Goal: Information Seeking & Learning: Learn about a topic

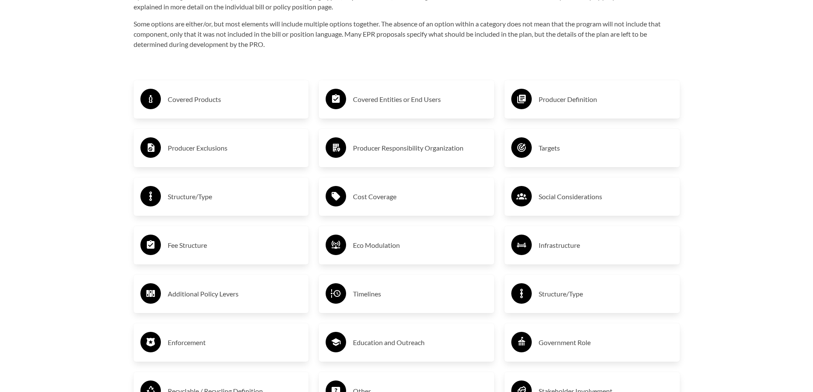
scroll to position [1493, 0]
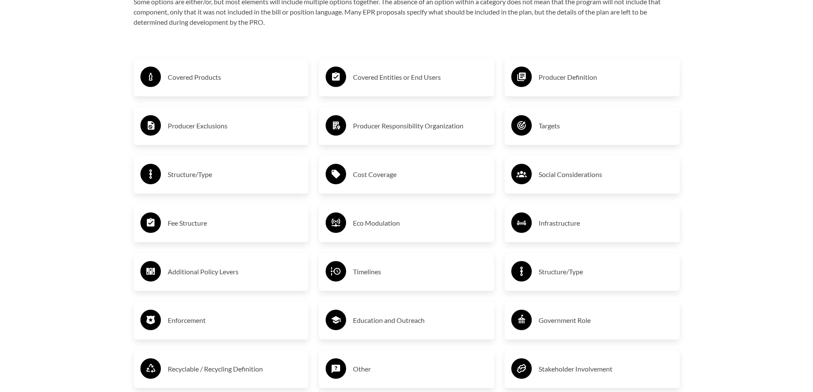
click at [209, 72] on h3 "Covered Products" at bounding box center [235, 77] width 134 height 14
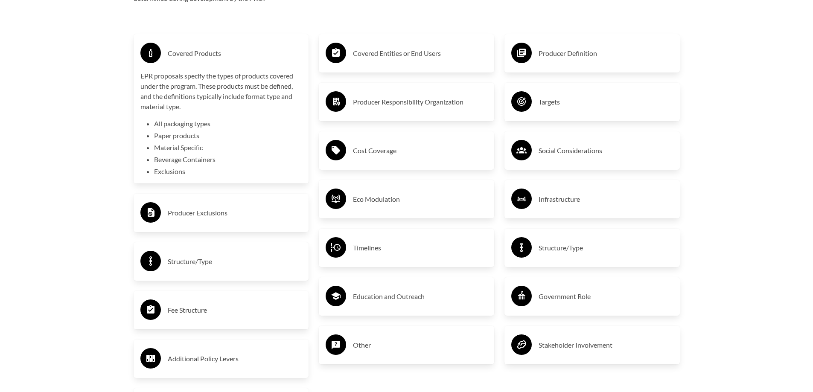
scroll to position [1536, 0]
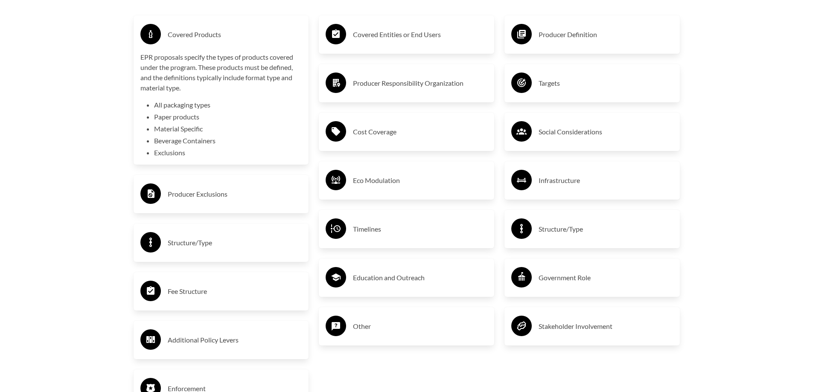
click at [176, 155] on li "Exclusions" at bounding box center [228, 153] width 148 height 10
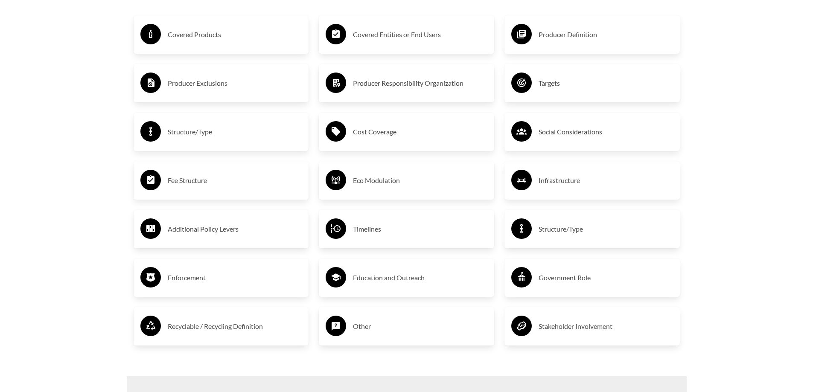
click at [197, 47] on div "Covered Products" at bounding box center [221, 34] width 162 height 25
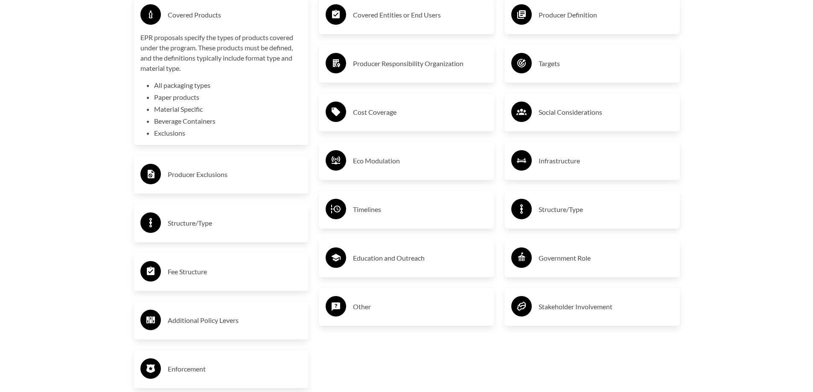
scroll to position [1579, 0]
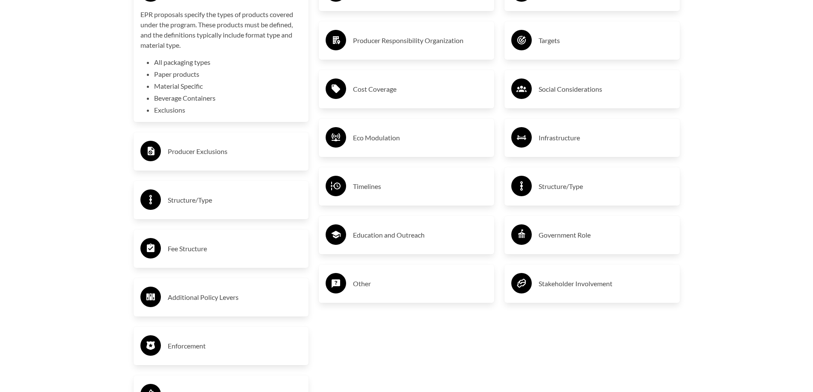
click at [243, 155] on h3 "Producer Exclusions" at bounding box center [235, 152] width 134 height 14
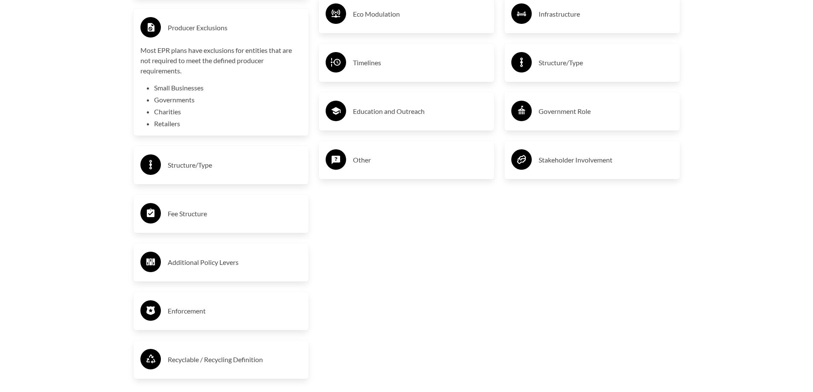
scroll to position [1707, 0]
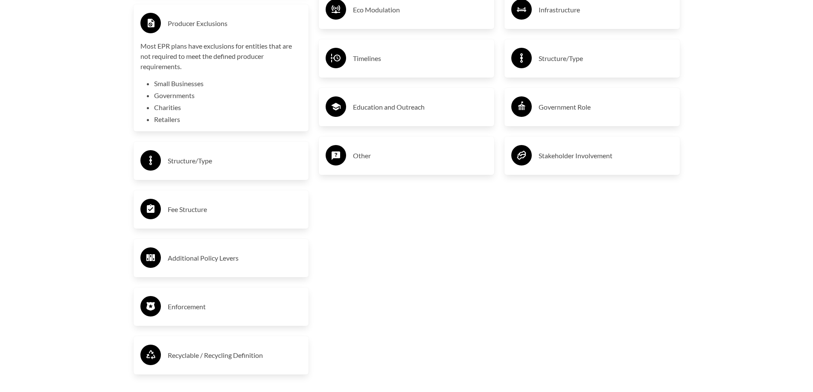
click at [175, 85] on li "Small Businesses" at bounding box center [228, 84] width 148 height 10
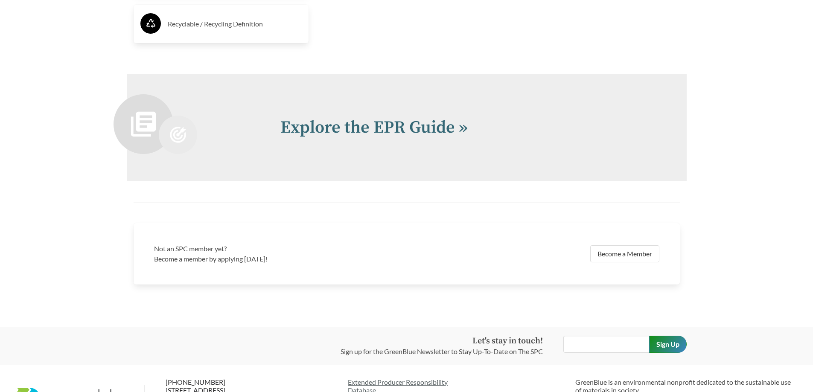
scroll to position [1991, 0]
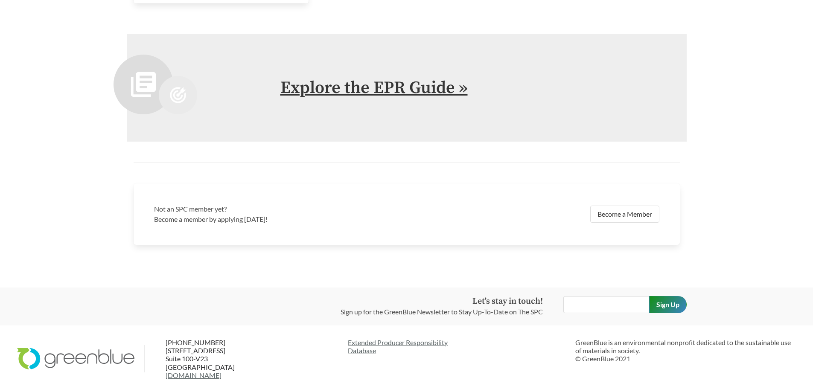
click at [373, 91] on link "Explore the EPR Guide »" at bounding box center [373, 87] width 187 height 21
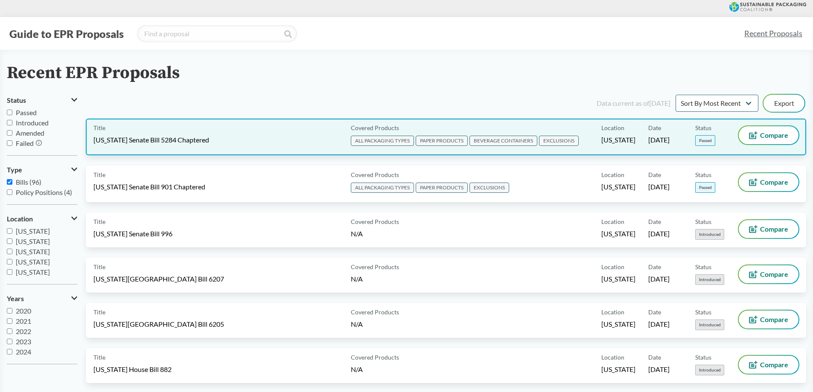
click at [368, 138] on span "ALL PACKAGING TYPES" at bounding box center [382, 141] width 63 height 10
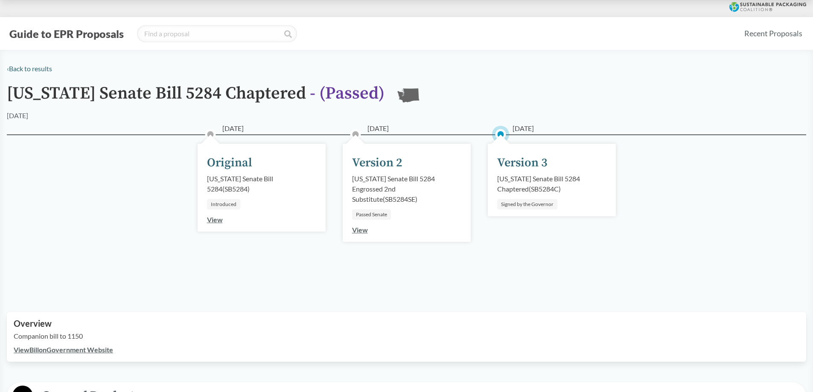
click at [531, 174] on div "[US_STATE] Senate Bill 5284 Chaptered ( SB5284C )" at bounding box center [551, 184] width 109 height 20
click at [537, 157] on div "Version 3" at bounding box center [522, 163] width 50 height 18
click at [537, 161] on div "Version 3" at bounding box center [522, 163] width 50 height 18
click at [381, 170] on div "Version 2" at bounding box center [377, 163] width 50 height 18
click at [364, 230] on link "View" at bounding box center [360, 230] width 16 height 8
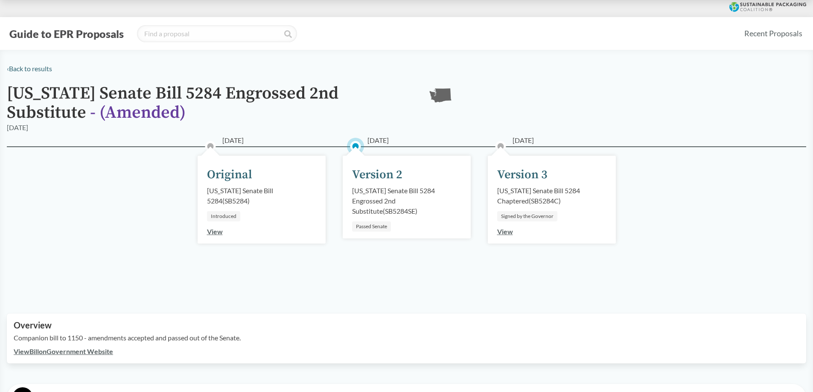
click at [526, 178] on div "Version 3" at bounding box center [522, 175] width 50 height 18
click at [508, 234] on link "View" at bounding box center [505, 231] width 16 height 8
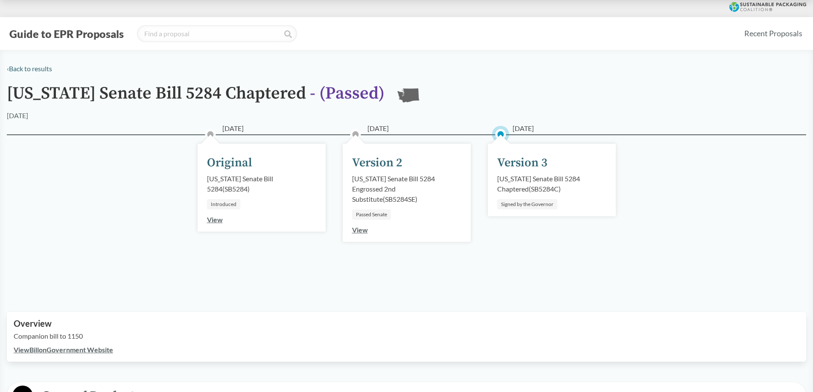
click at [500, 132] on circle at bounding box center [500, 134] width 9 height 9
click at [355, 230] on link "View" at bounding box center [360, 230] width 16 height 8
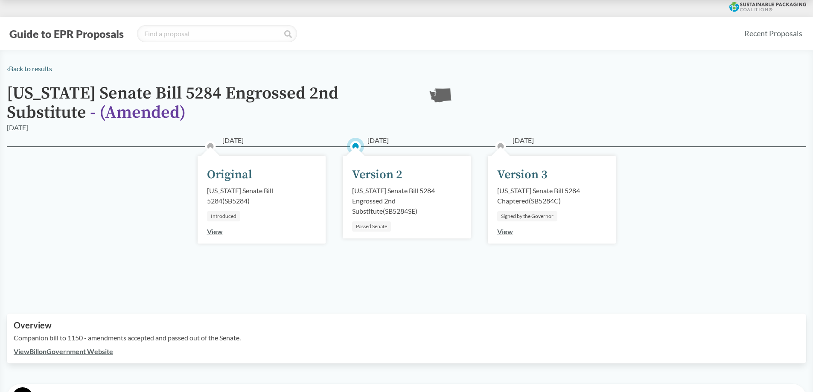
click at [358, 227] on div "Passed Senate" at bounding box center [371, 226] width 39 height 10
click at [354, 156] on div "[DATE] Version 2 [US_STATE] Senate Bill 5284 Engrossed 2nd Substitute ( SB5284S…" at bounding box center [407, 197] width 128 height 83
click at [362, 169] on div "Version 2" at bounding box center [377, 175] width 50 height 18
drag, startPoint x: 364, startPoint y: 173, endPoint x: 316, endPoint y: 177, distance: 48.4
click at [364, 172] on div "Version 2" at bounding box center [377, 175] width 50 height 18
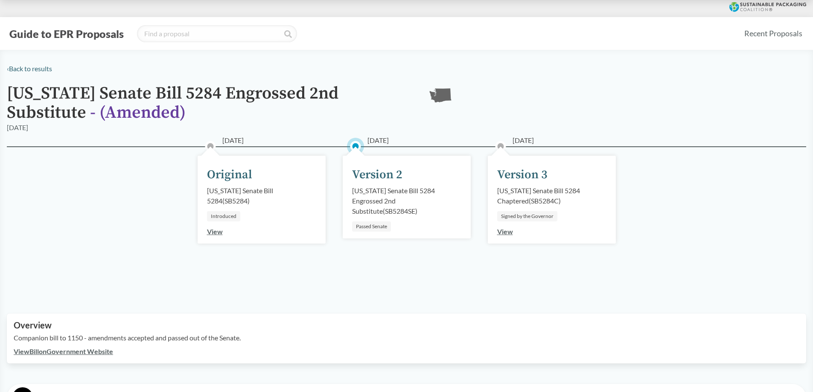
click at [229, 188] on div "[US_STATE] Senate Bill 5284 ( SB5284 )" at bounding box center [261, 196] width 109 height 20
click at [217, 233] on link "View" at bounding box center [215, 231] width 16 height 8
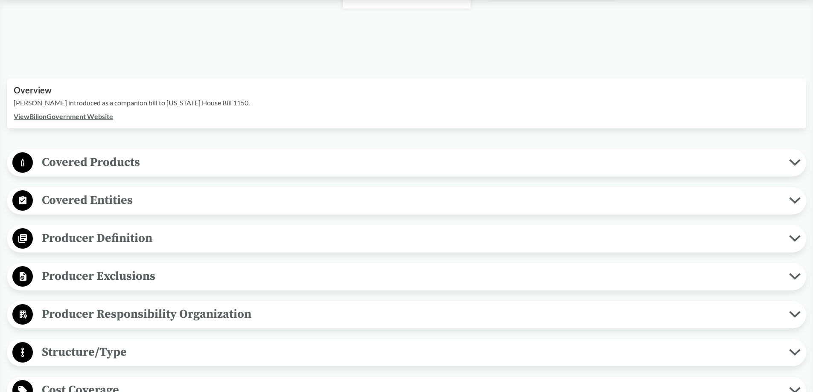
scroll to position [256, 0]
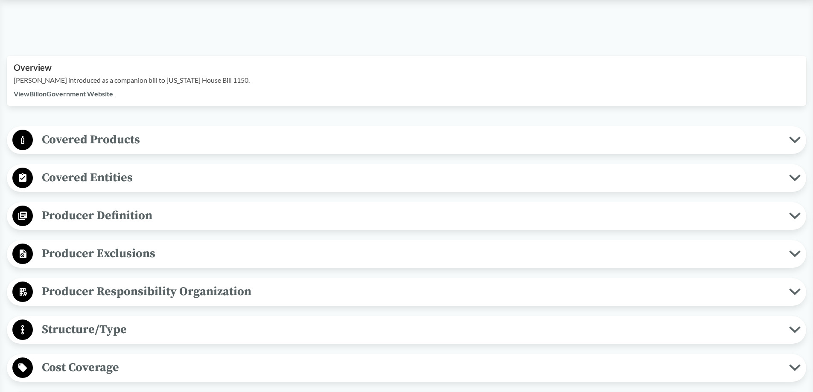
click at [201, 146] on span "Covered Products" at bounding box center [411, 139] width 756 height 19
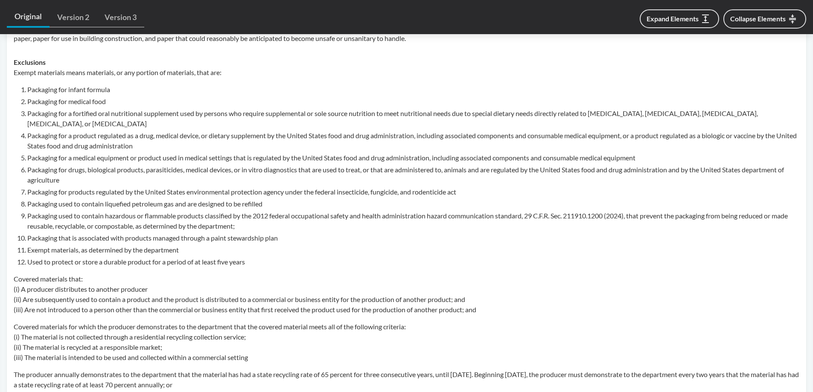
scroll to position [512, 0]
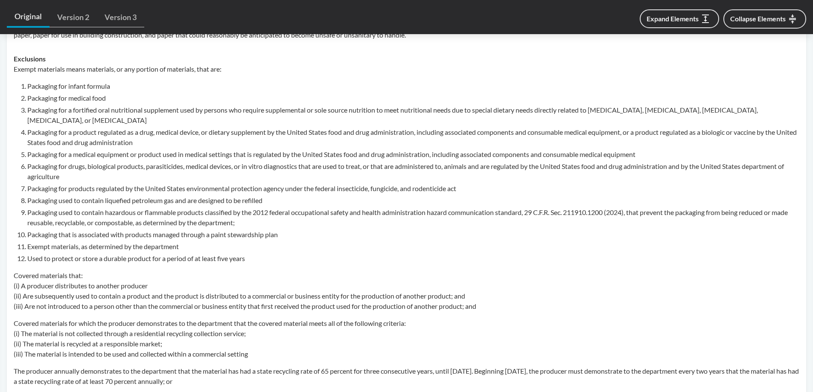
click at [191, 208] on li "Packaging used to contain hazardous or flammable products classified by the 201…" at bounding box center [413, 217] width 772 height 20
click at [190, 203] on li "Packaging used to contain liquefied petroleum gas and are designed to be refill…" at bounding box center [413, 200] width 772 height 10
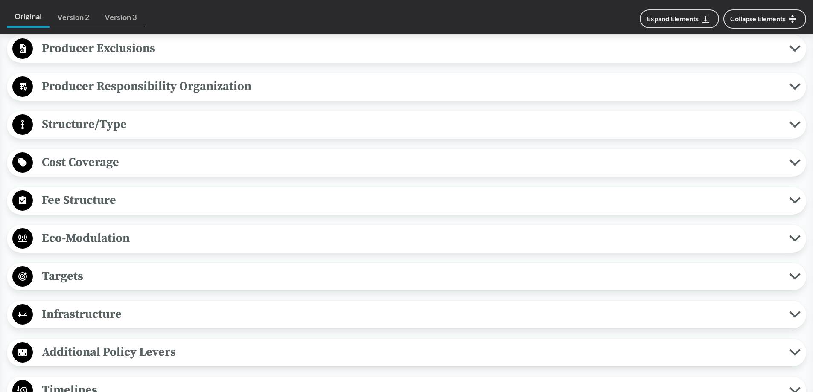
scroll to position [896, 0]
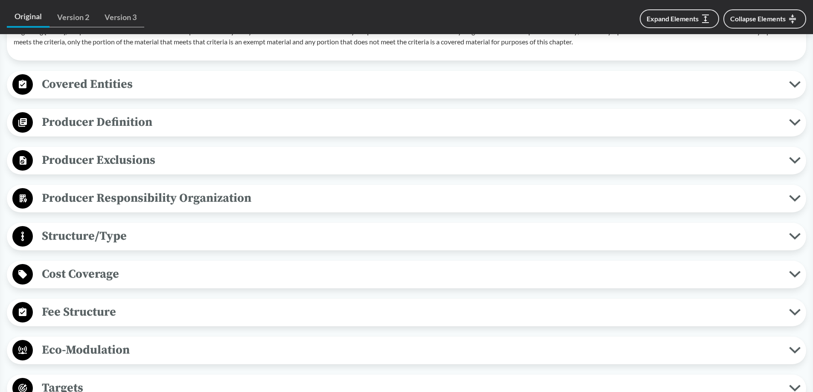
click at [98, 81] on span "Covered Entities" at bounding box center [411, 84] width 756 height 19
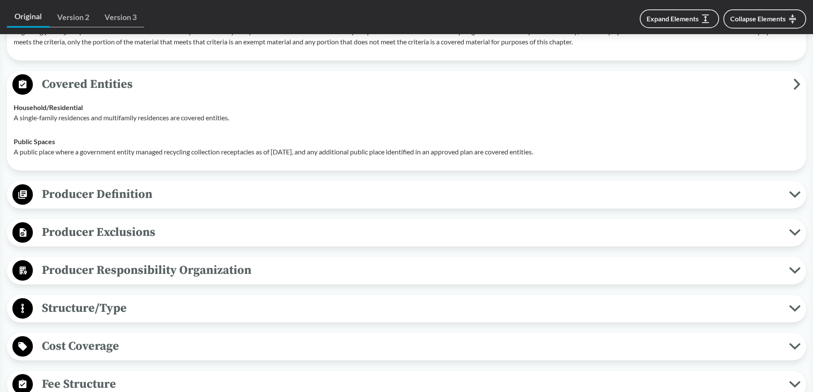
click at [110, 191] on span "Producer Definition" at bounding box center [411, 194] width 756 height 19
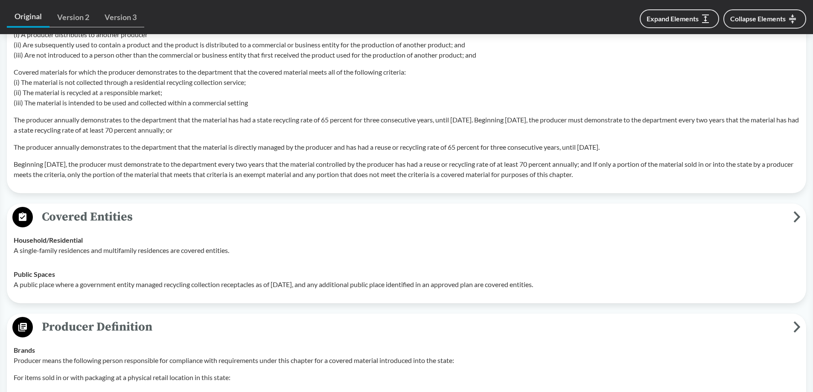
scroll to position [853, 0]
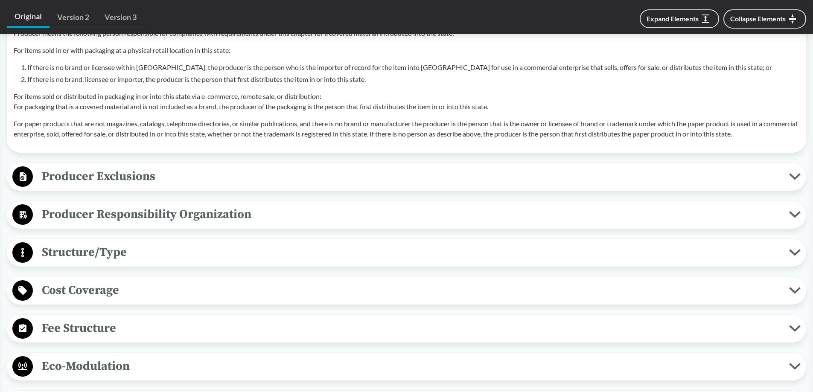
click at [126, 180] on span "Producer Exclusions" at bounding box center [411, 176] width 756 height 19
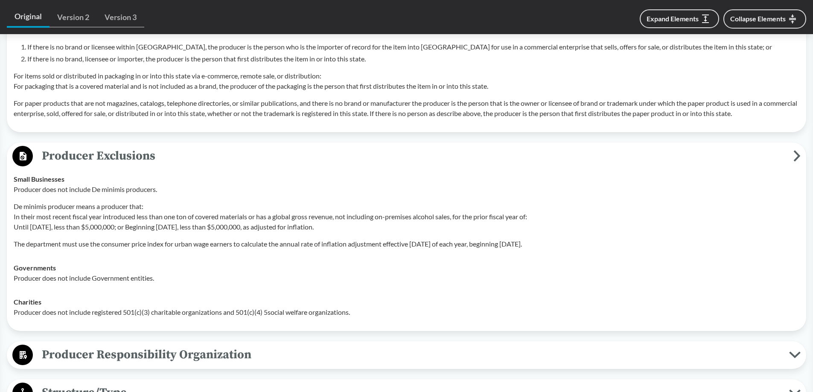
scroll to position [1408, 0]
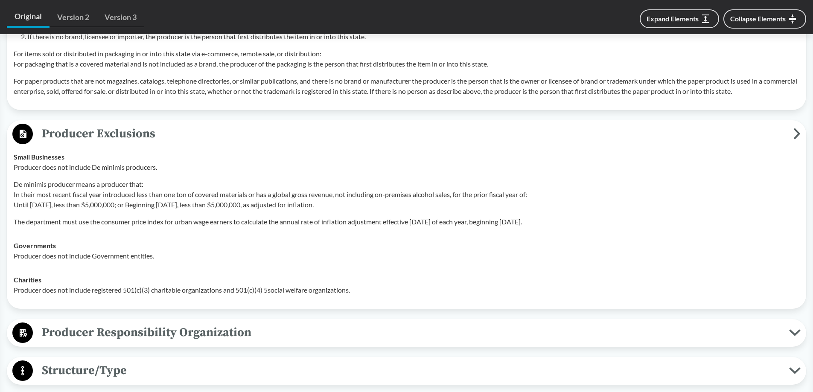
click at [556, 194] on p "De minimis producer means a producer that: In their most recent fiscal year int…" at bounding box center [407, 194] width 786 height 31
click at [378, 204] on p "De minimis producer means a producer that: In their most recent fiscal year int…" at bounding box center [407, 194] width 786 height 31
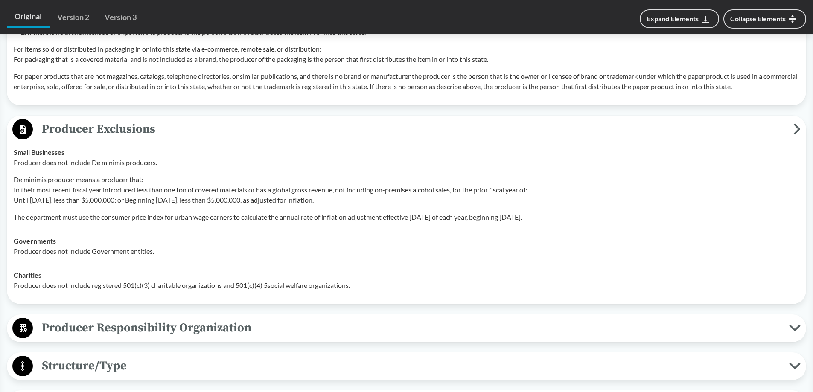
scroll to position [1365, 0]
